Goal: Information Seeking & Learning: Learn about a topic

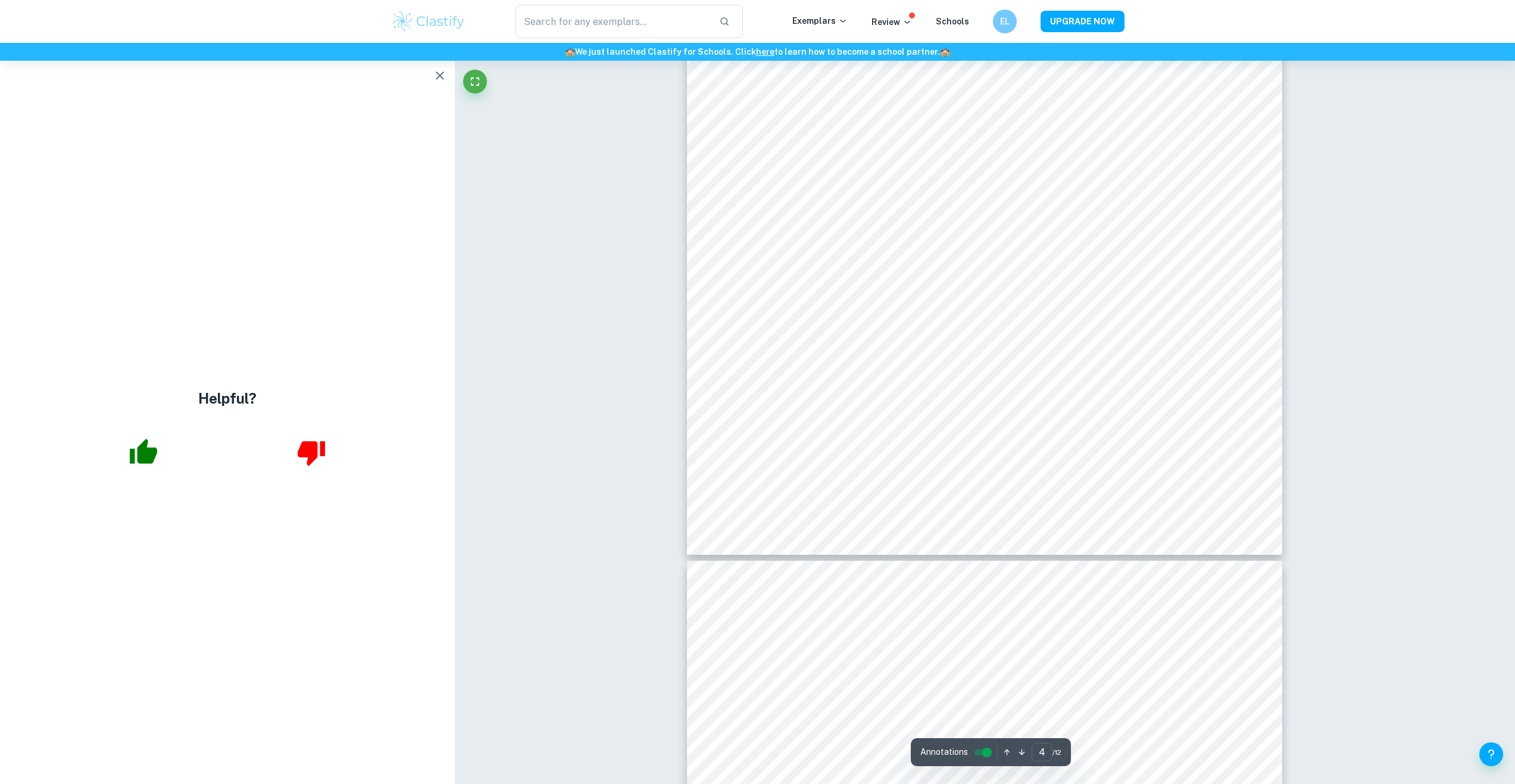
scroll to position [3453, 0]
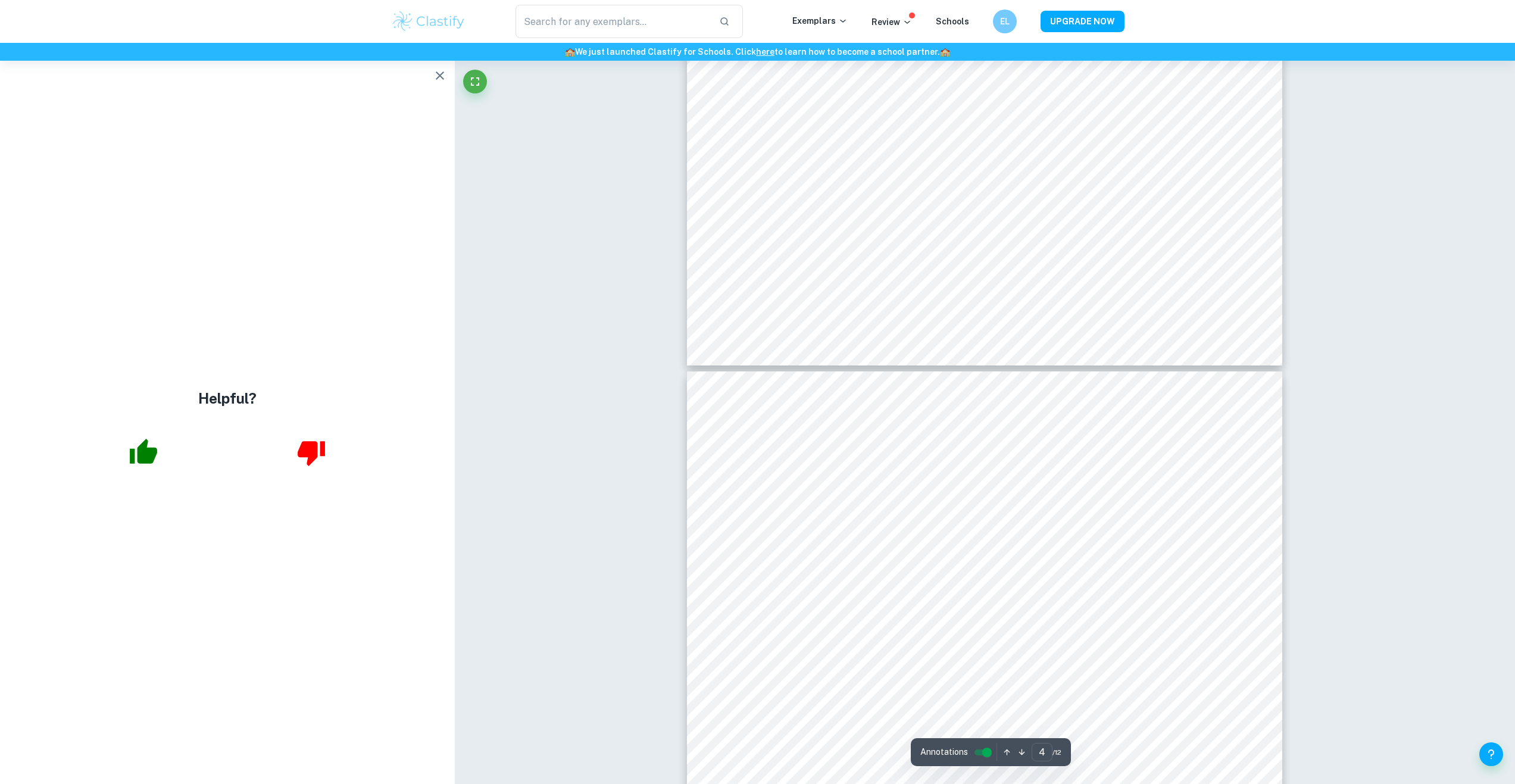
type input "5"
